Goal: Task Accomplishment & Management: Manage account settings

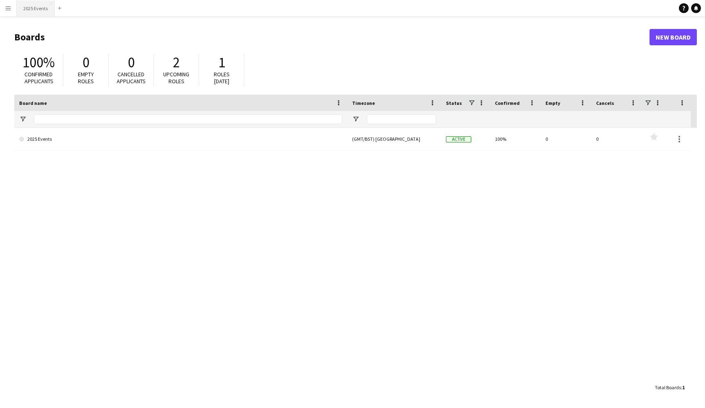
click at [29, 9] on button "2025 Events Close" at bounding box center [36, 8] width 38 height 16
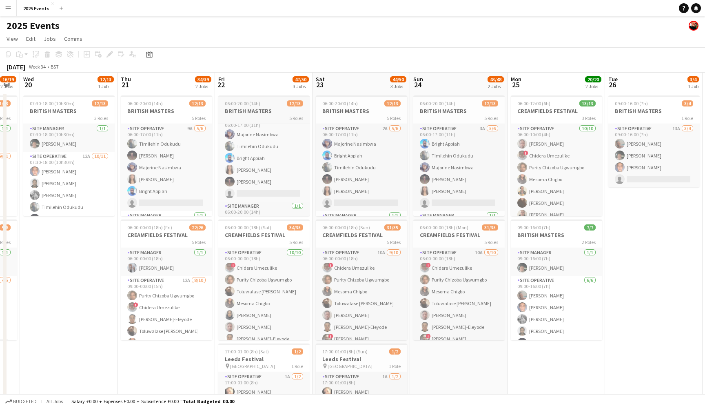
click at [245, 106] on span "06:00-20:00 (14h)" at bounding box center [242, 103] width 35 height 6
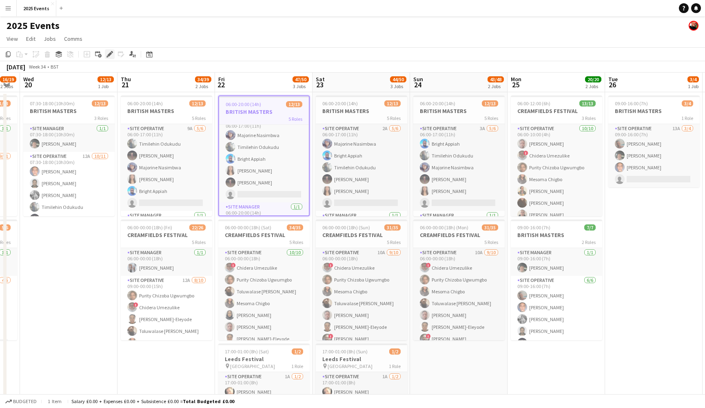
click at [112, 53] on icon "Edit" at bounding box center [109, 54] width 7 height 7
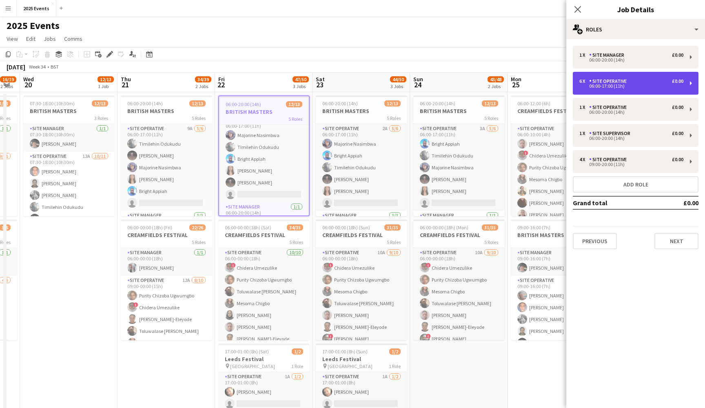
click at [612, 84] on div "06:00-17:00 (11h)" at bounding box center [631, 86] width 104 height 4
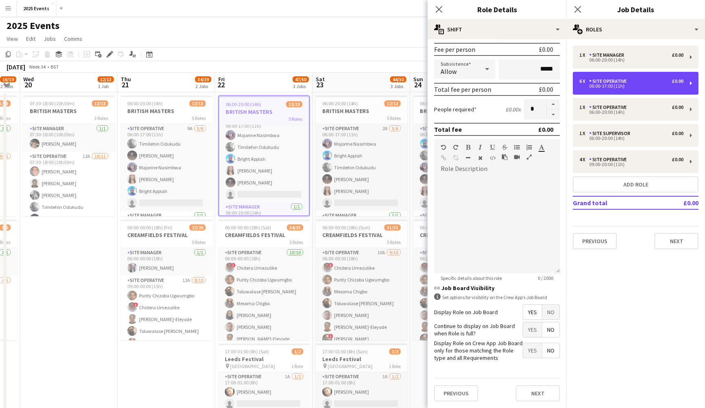
scroll to position [121, 0]
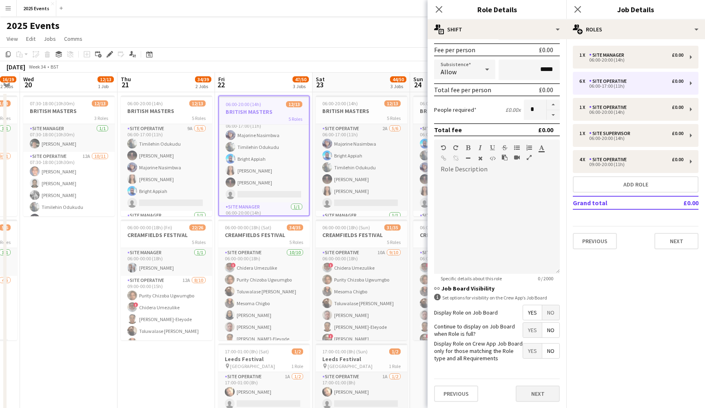
click at [551, 396] on button "Next" at bounding box center [537, 393] width 44 height 16
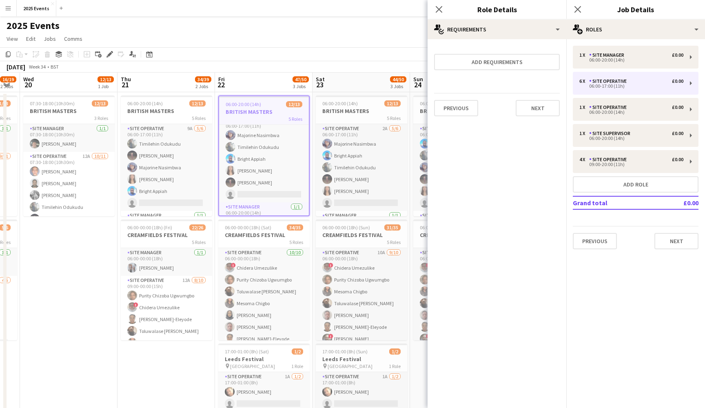
scroll to position [0, 0]
click at [533, 102] on button "Next" at bounding box center [537, 108] width 44 height 16
click at [534, 103] on button "Finish" at bounding box center [544, 109] width 31 height 16
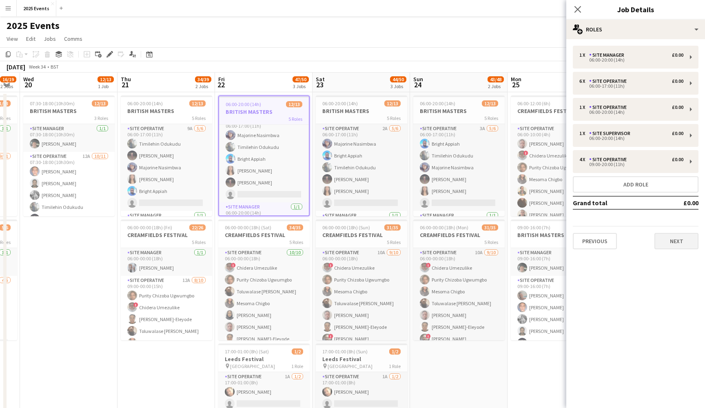
click at [683, 241] on button "Next" at bounding box center [676, 241] width 44 height 16
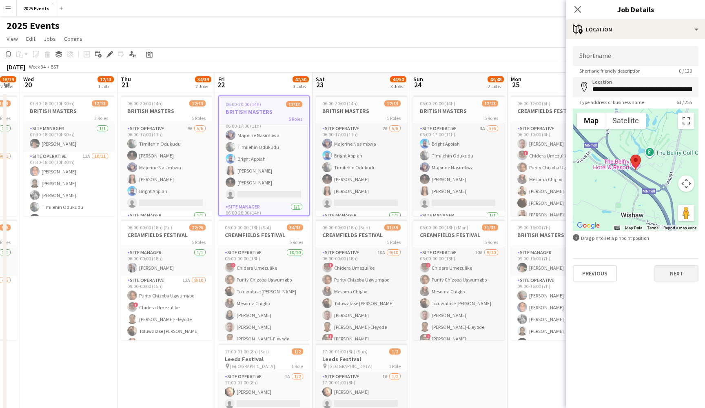
click at [674, 274] on button "Next" at bounding box center [676, 273] width 44 height 16
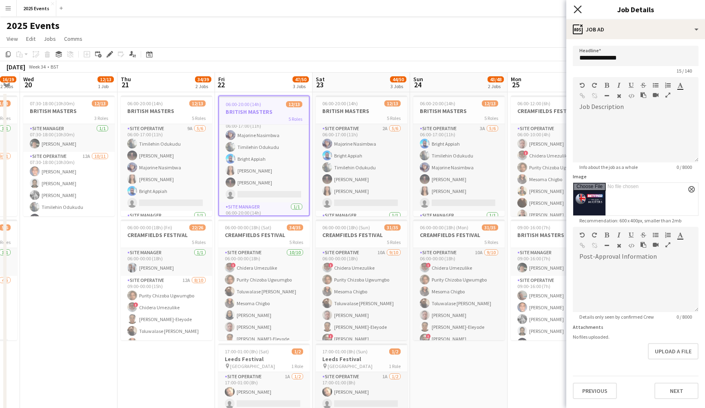
click at [574, 8] on icon "Close pop-in" at bounding box center [577, 9] width 8 height 8
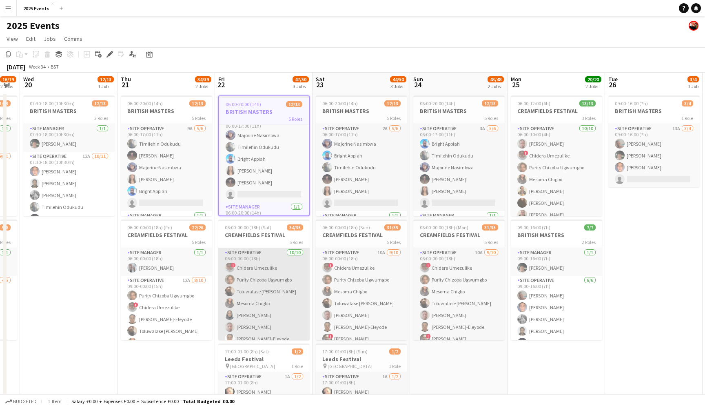
click at [284, 282] on app-card-role "Site Operative [DATE] 06:00-00:00 (18h) ! Chidera Umezulike Purity [PERSON_NAME…" at bounding box center [263, 315] width 91 height 134
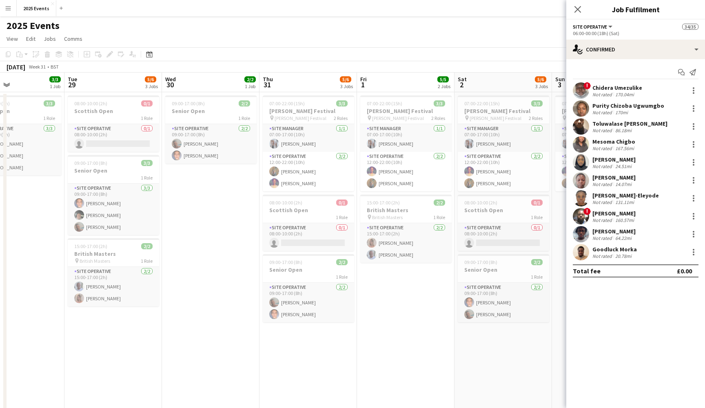
scroll to position [0, 209]
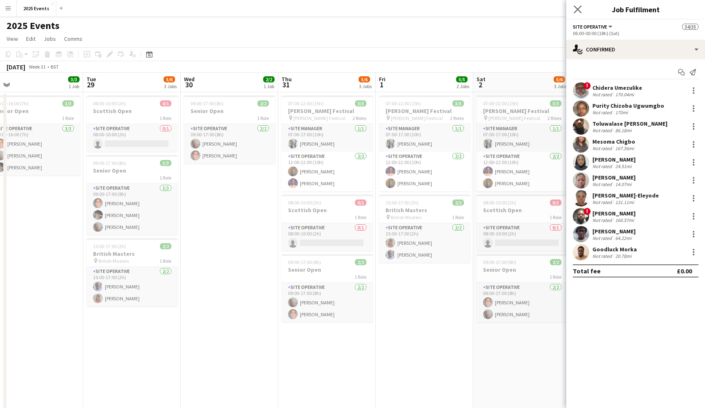
click at [573, 10] on app-icon "Close pop-in" at bounding box center [578, 10] width 12 height 12
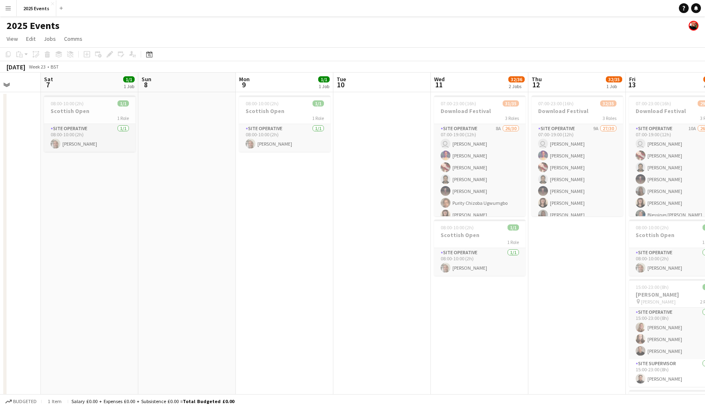
scroll to position [0, 251]
